Goal: Find specific page/section: Find specific page/section

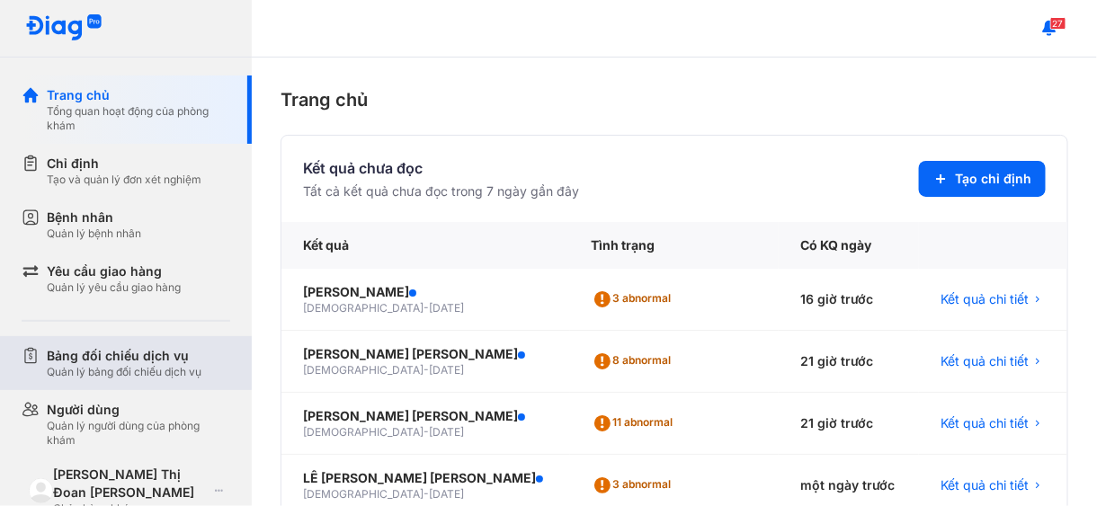
click at [70, 355] on div "Bảng đối chiếu dịch vụ" at bounding box center [124, 356] width 155 height 18
